Goal: Transaction & Acquisition: Book appointment/travel/reservation

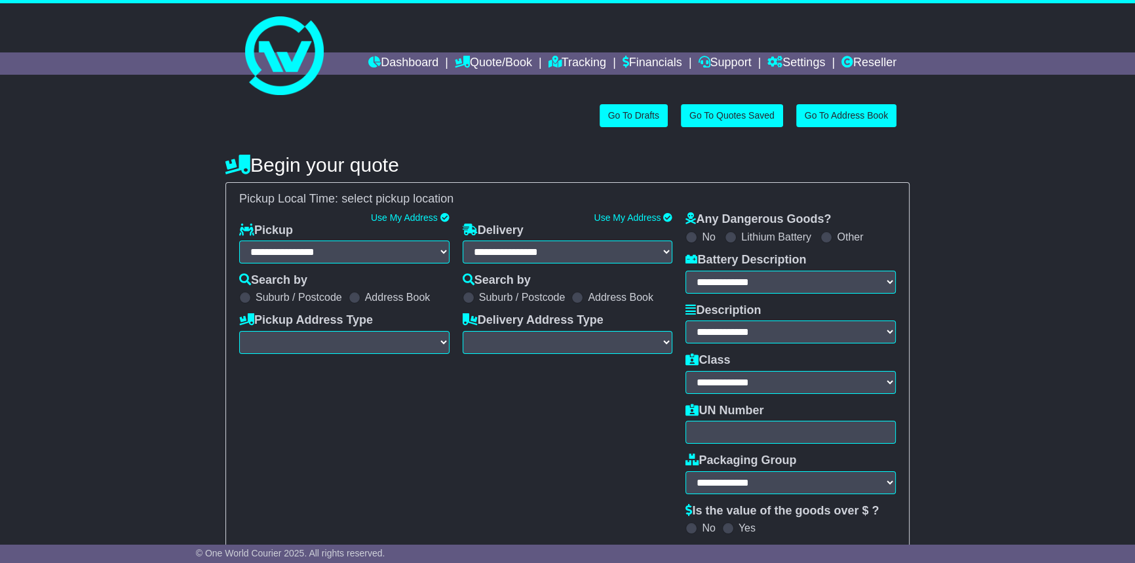
select select "**"
select select
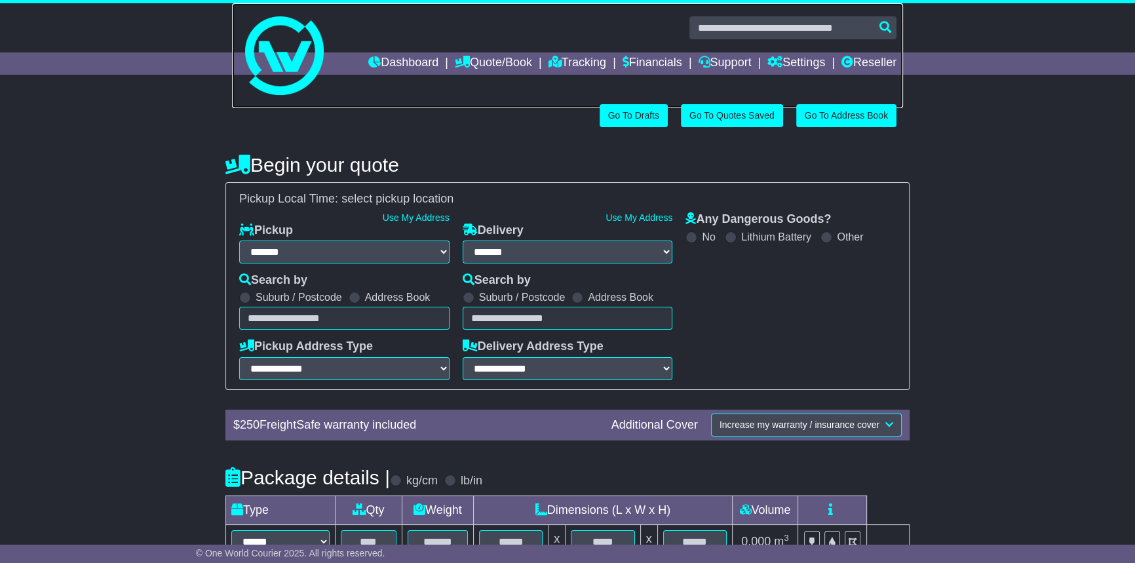
click at [582, 47] on link at bounding box center [567, 55] width 671 height 105
